Goal: Transaction & Acquisition: Purchase product/service

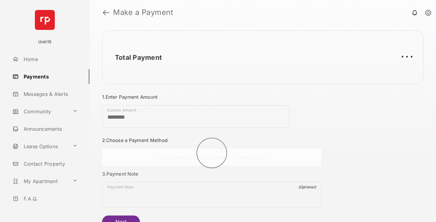
scroll to position [34, 0]
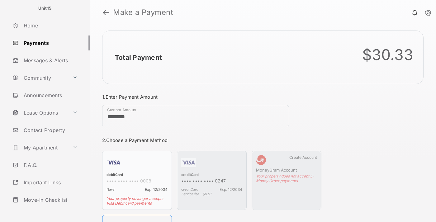
click at [49, 210] on link "Logout" at bounding box center [50, 217] width 80 height 15
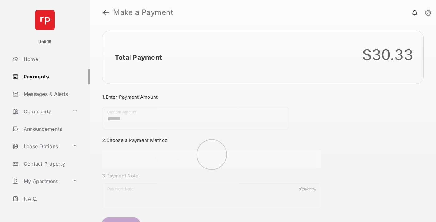
scroll to position [34, 0]
